Goal: Find specific page/section

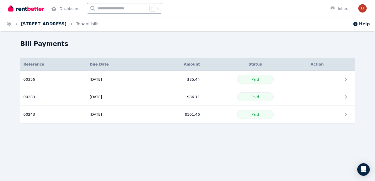
click at [54, 22] on link "[STREET_ADDRESS]" at bounding box center [44, 23] width 46 height 5
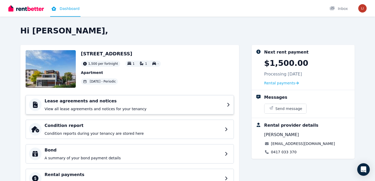
click at [91, 103] on h4 "Lease agreements and notices" at bounding box center [134, 101] width 179 height 6
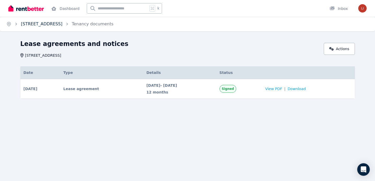
click at [45, 21] on link "[STREET_ADDRESS]" at bounding box center [42, 23] width 42 height 5
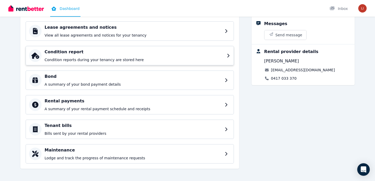
scroll to position [76, 0]
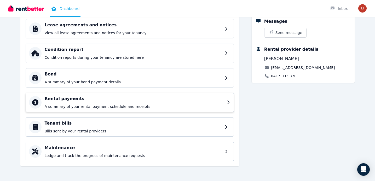
click at [104, 107] on p "A summary of your rental payment schedule and receipts" at bounding box center [134, 106] width 179 height 5
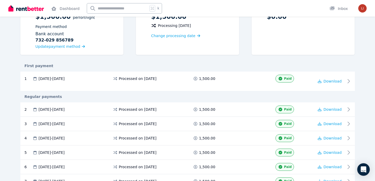
scroll to position [60, 0]
